Goal: Information Seeking & Learning: Learn about a topic

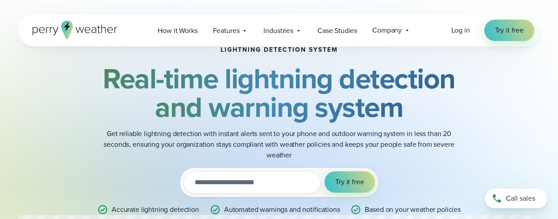
scroll to position [45, 0]
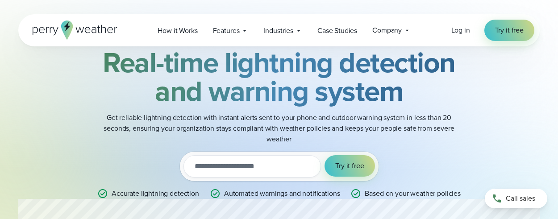
click at [418, 95] on h2 "Real-time lightning detection and warning system" at bounding box center [279, 76] width 432 height 57
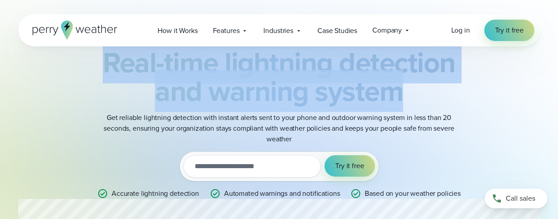
drag, startPoint x: 401, startPoint y: 93, endPoint x: 102, endPoint y: 74, distance: 300.4
click at [102, 74] on h2 "Real-time lightning detection and warning system" at bounding box center [279, 76] width 432 height 57
click at [347, 85] on strong "Real-time lightning detection and warning system" at bounding box center [279, 76] width 352 height 70
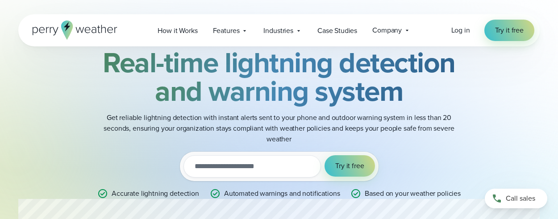
click at [393, 98] on strong "Real-time lightning detection and warning system" at bounding box center [279, 76] width 352 height 70
click at [406, 92] on h2 "Real-time lightning detection and warning system" at bounding box center [279, 76] width 432 height 57
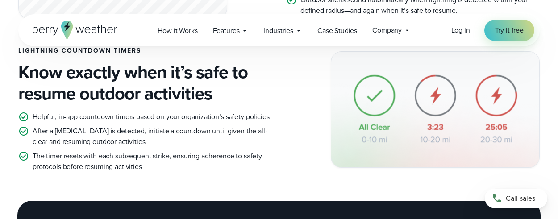
scroll to position [848, 0]
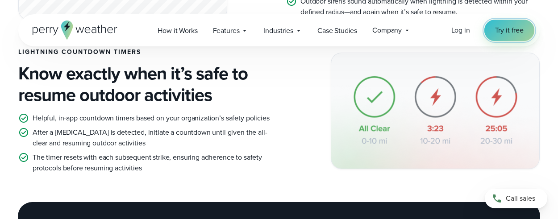
click at [505, 30] on span "Try it free" at bounding box center [509, 30] width 29 height 11
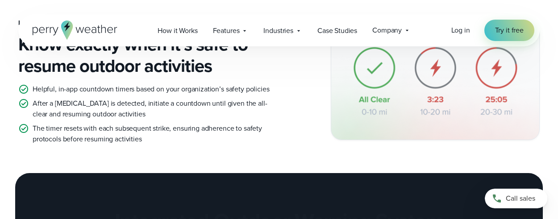
scroll to position [892, 0]
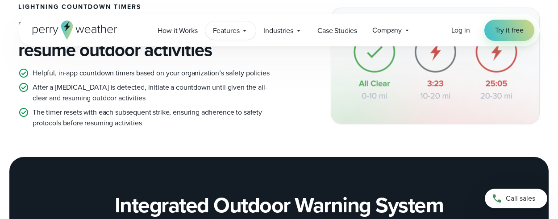
click at [232, 33] on span "Features" at bounding box center [226, 30] width 27 height 11
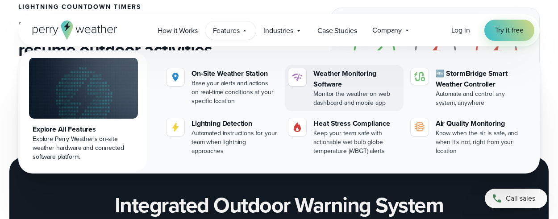
scroll to position [803, 0]
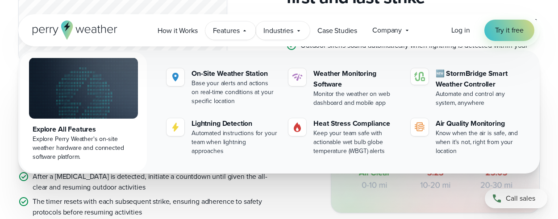
click at [277, 34] on span "Industries" at bounding box center [278, 30] width 30 height 11
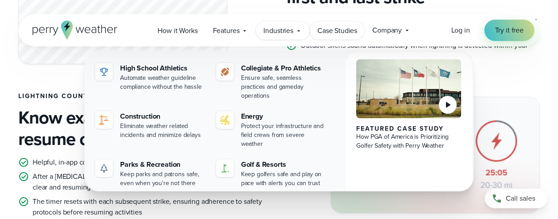
click at [345, 31] on span "Case Studies" at bounding box center [337, 30] width 40 height 11
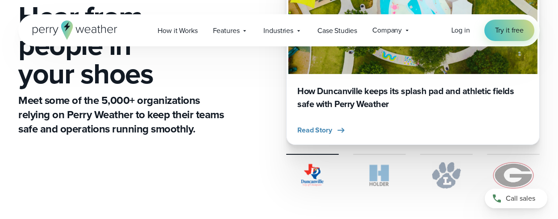
scroll to position [89, 0]
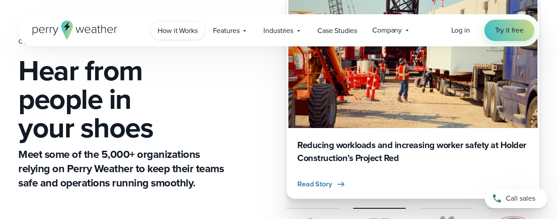
click at [173, 31] on span "How it Works" at bounding box center [177, 30] width 40 height 11
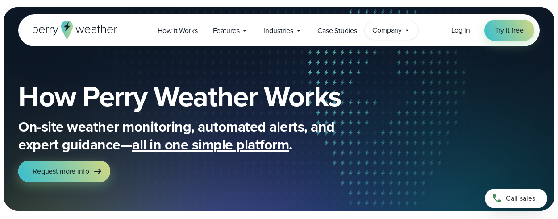
click at [400, 33] on span "Company" at bounding box center [386, 30] width 29 height 11
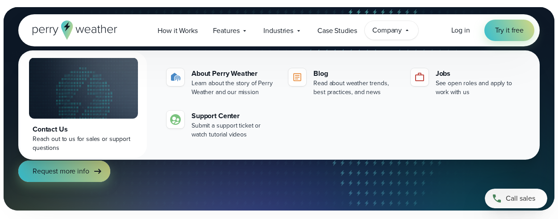
click at [400, 33] on span "Company" at bounding box center [386, 30] width 29 height 11
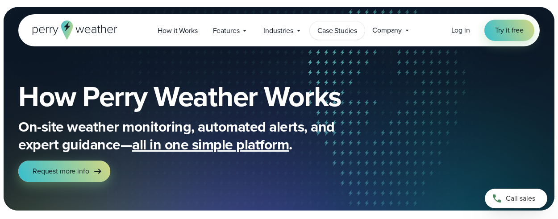
click at [323, 33] on span "Case Studies" at bounding box center [337, 30] width 40 height 11
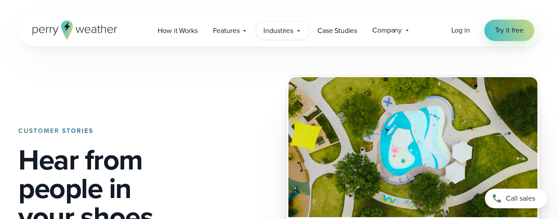
click at [281, 33] on span "Industries" at bounding box center [278, 30] width 30 height 11
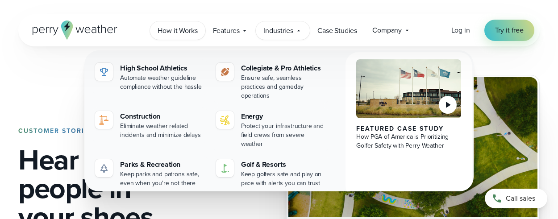
click at [172, 34] on span "How it Works" at bounding box center [177, 30] width 40 height 11
